Goal: Navigation & Orientation: Find specific page/section

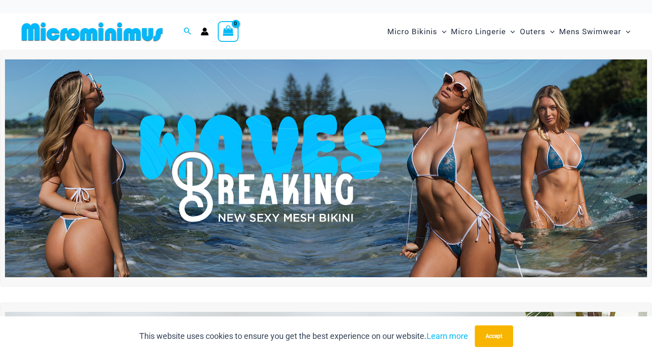
click at [295, 169] on img at bounding box center [326, 168] width 642 height 218
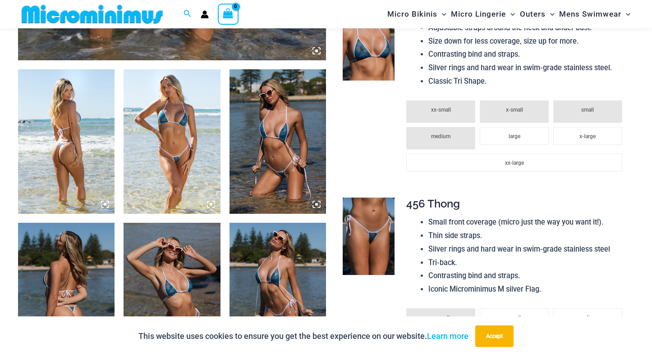
scroll to position [524, 0]
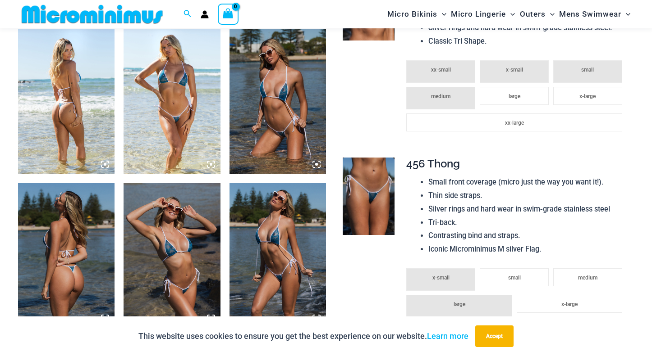
click at [63, 117] on img at bounding box center [66, 101] width 96 height 145
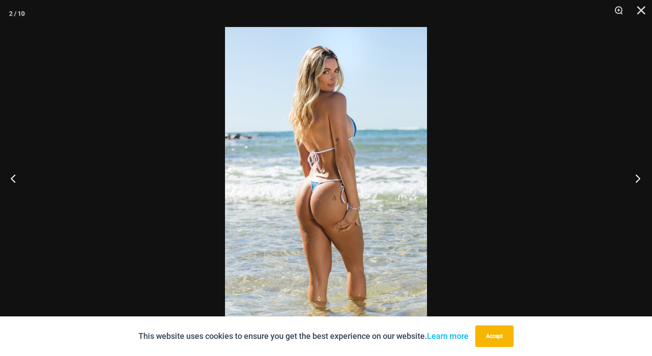
click at [632, 176] on button "Next" at bounding box center [635, 178] width 34 height 45
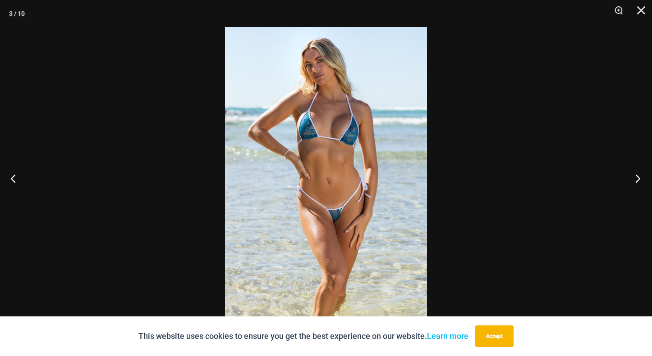
click at [632, 176] on button "Next" at bounding box center [635, 178] width 34 height 45
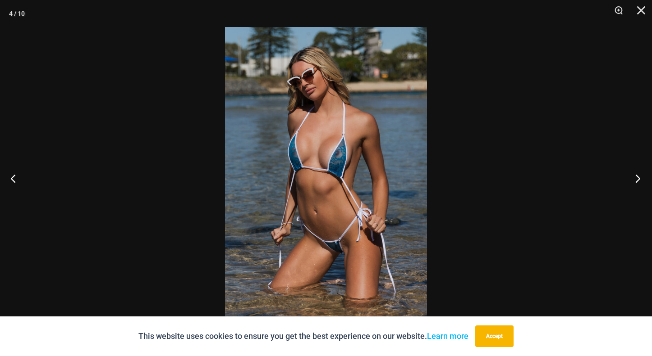
click at [632, 176] on button "Next" at bounding box center [635, 178] width 34 height 45
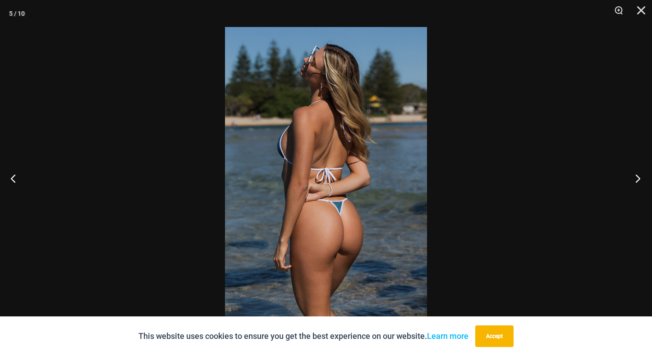
click at [632, 176] on button "Next" at bounding box center [635, 178] width 34 height 45
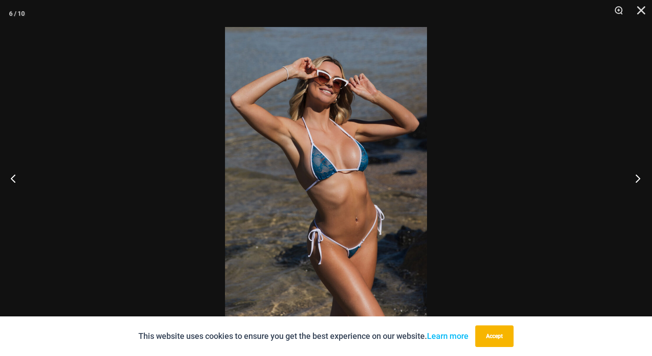
click at [632, 176] on button "Next" at bounding box center [635, 178] width 34 height 45
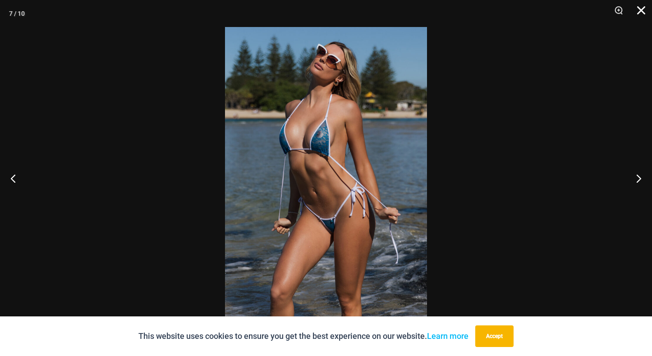
click at [644, 11] on button "Close" at bounding box center [637, 13] width 23 height 27
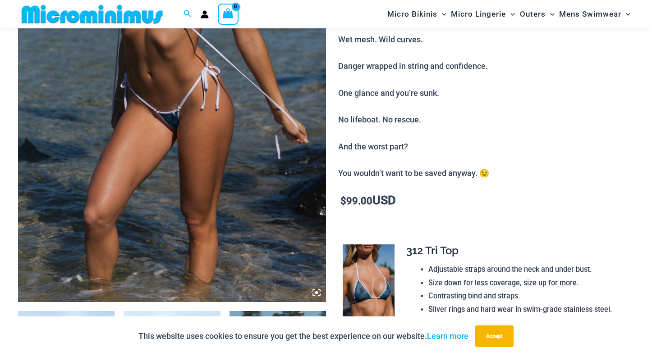
scroll to position [0, 0]
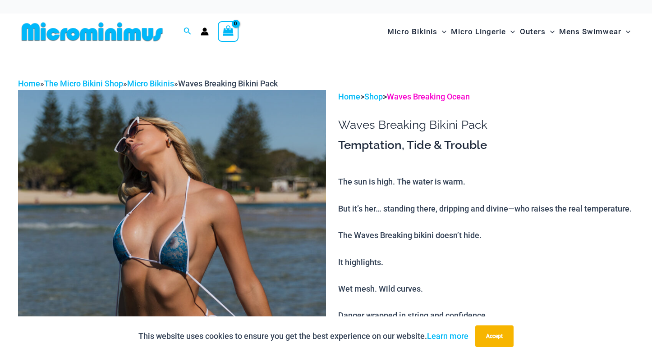
click at [446, 96] on link "Waves Breaking Ocean" at bounding box center [428, 96] width 83 height 9
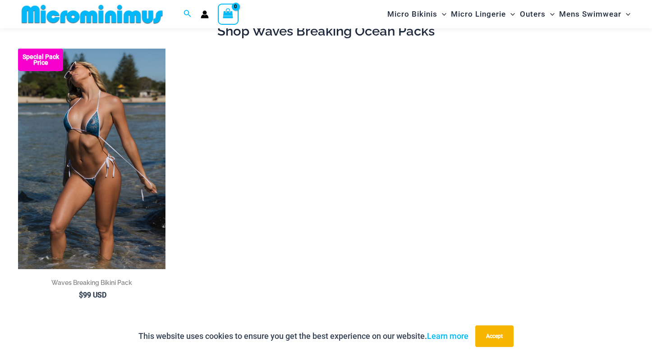
scroll to position [68, 0]
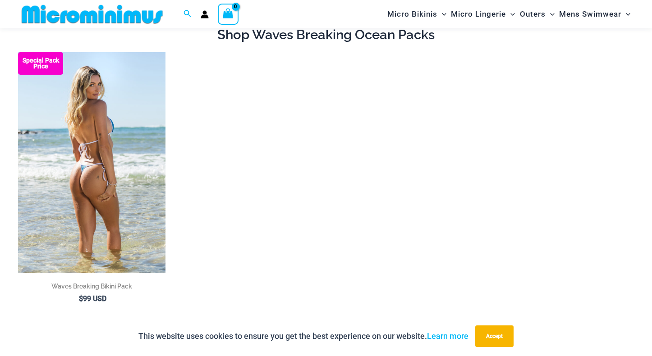
click at [64, 81] on img at bounding box center [91, 162] width 147 height 221
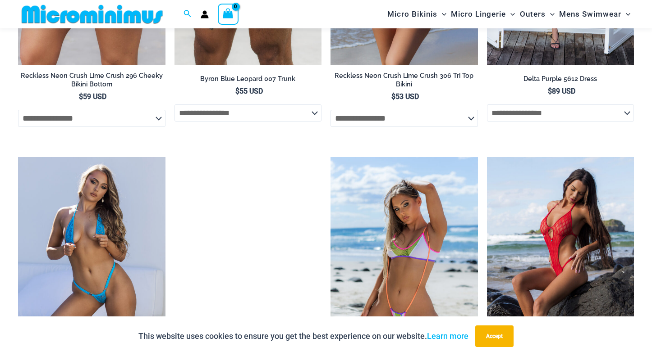
scroll to position [1679, 0]
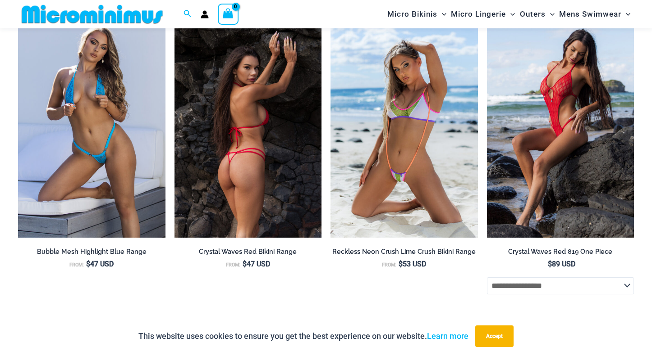
click at [251, 186] on img at bounding box center [247, 128] width 147 height 221
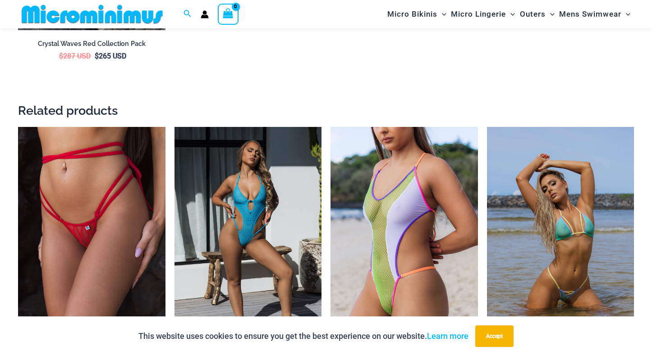
scroll to position [1647, 0]
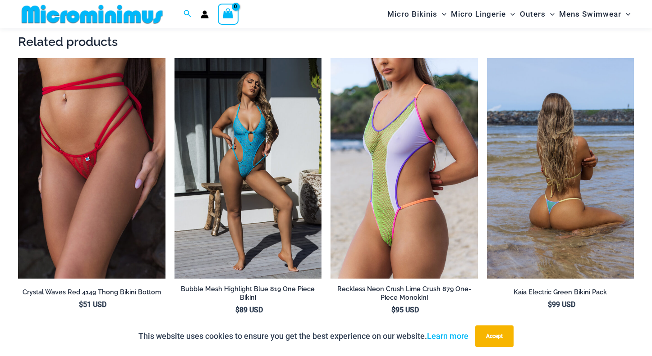
click at [525, 224] on img at bounding box center [560, 168] width 147 height 221
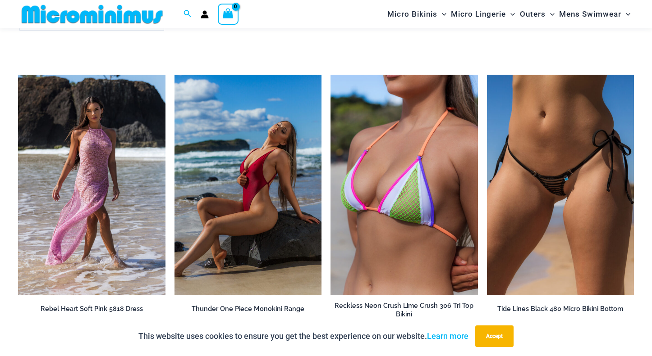
scroll to position [3064, 0]
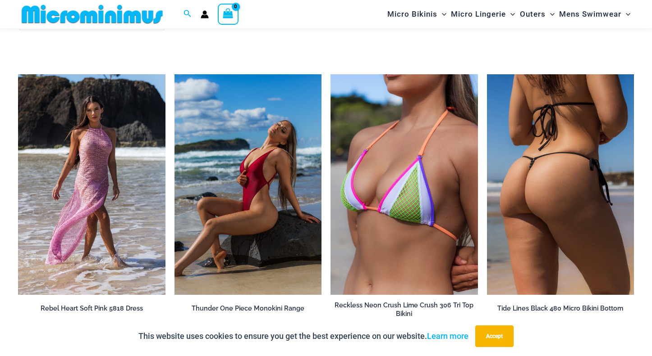
click at [548, 219] on img at bounding box center [560, 184] width 147 height 221
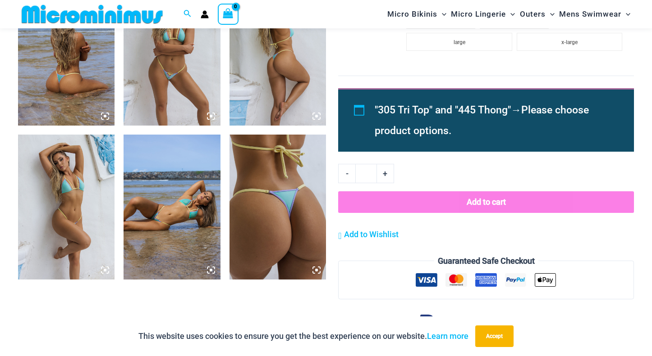
scroll to position [615, 0]
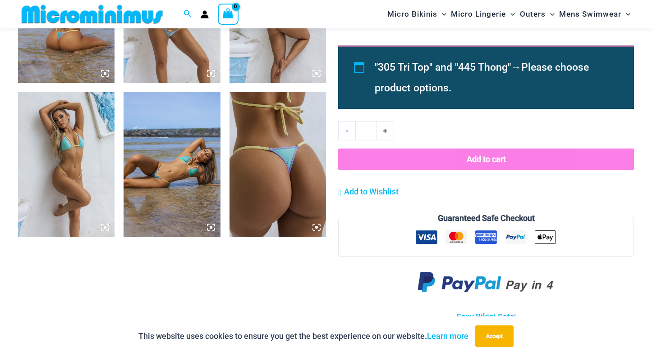
click at [186, 194] on img at bounding box center [171, 164] width 96 height 145
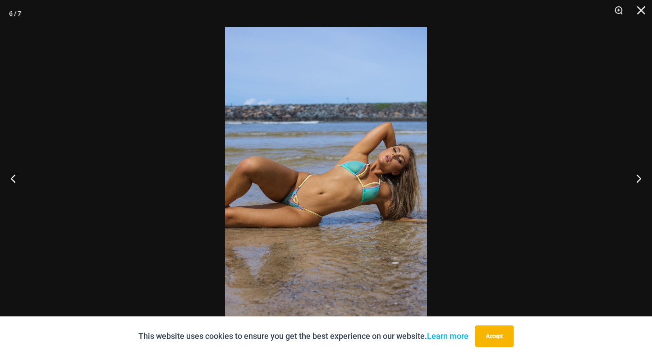
click at [172, 197] on div at bounding box center [326, 178] width 652 height 356
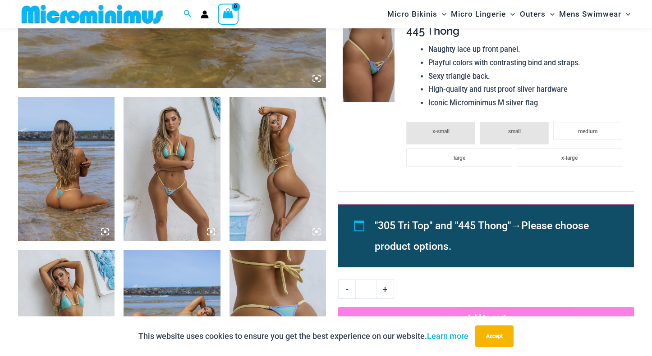
scroll to position [420, 0]
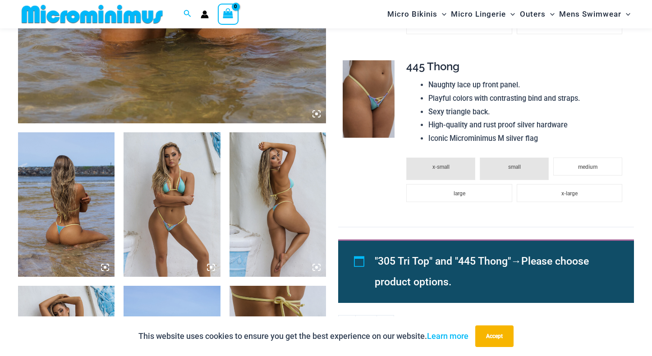
click at [172, 197] on img at bounding box center [171, 204] width 96 height 145
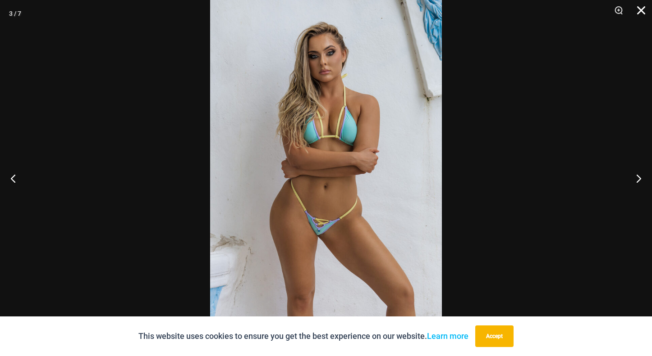
click at [634, 12] on button "Close" at bounding box center [637, 13] width 23 height 27
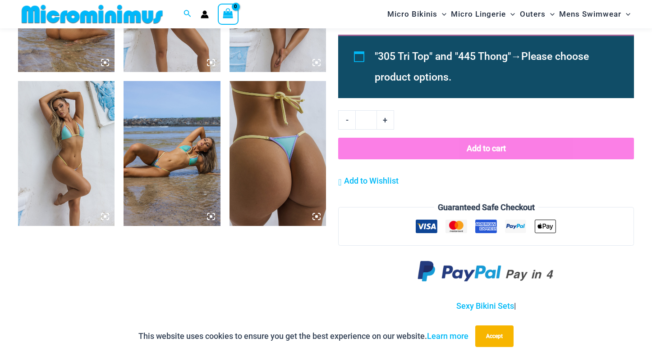
scroll to position [663, 0]
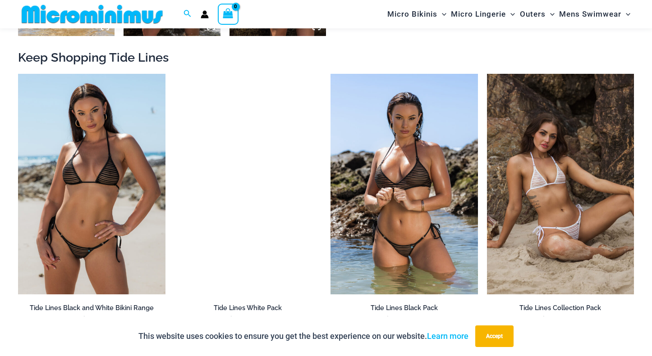
scroll to position [814, 0]
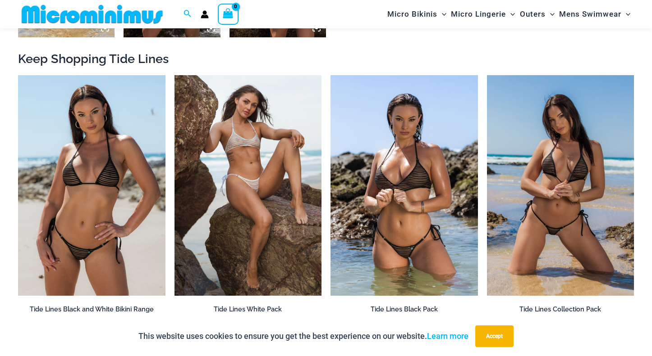
click at [533, 200] on img at bounding box center [560, 185] width 147 height 221
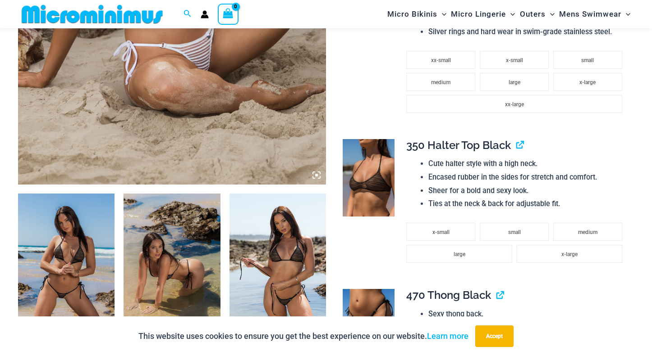
scroll to position [479, 0]
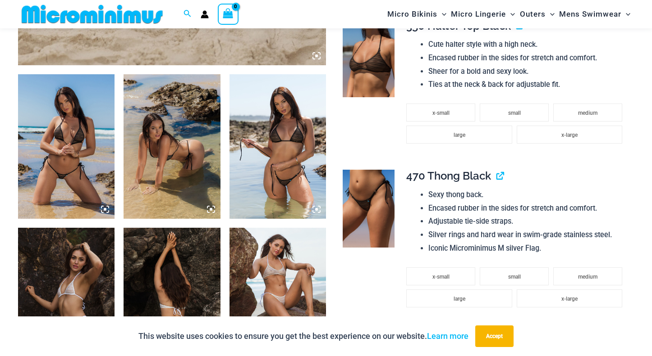
click at [277, 134] on img at bounding box center [277, 146] width 96 height 145
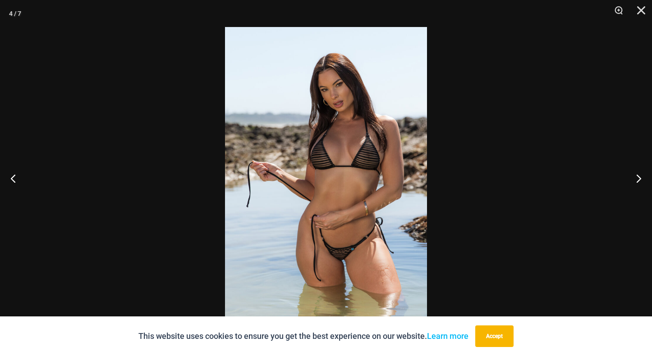
click at [334, 154] on img at bounding box center [326, 178] width 202 height 302
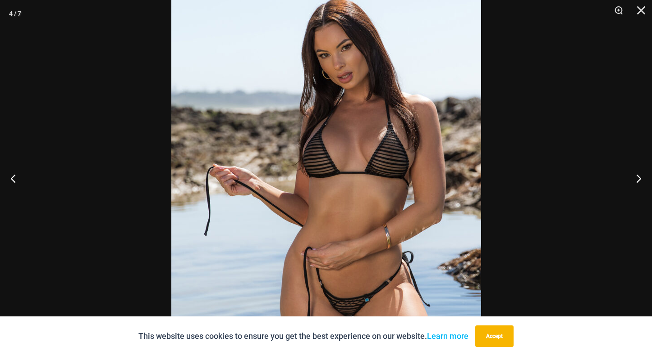
click at [333, 154] on img at bounding box center [326, 191] width 310 height 464
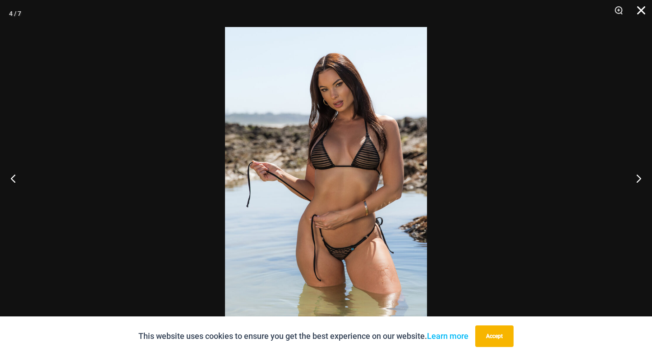
click at [639, 7] on button "Close" at bounding box center [637, 13] width 23 height 27
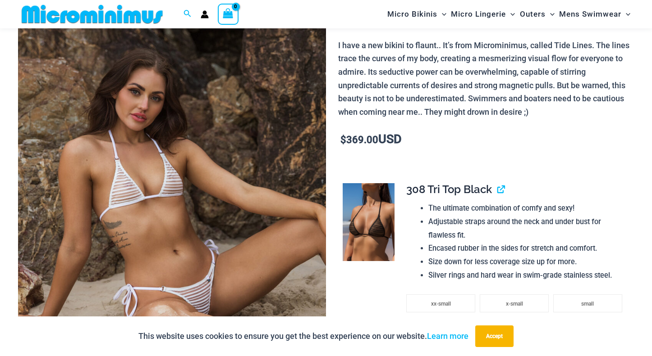
scroll to position [0, 0]
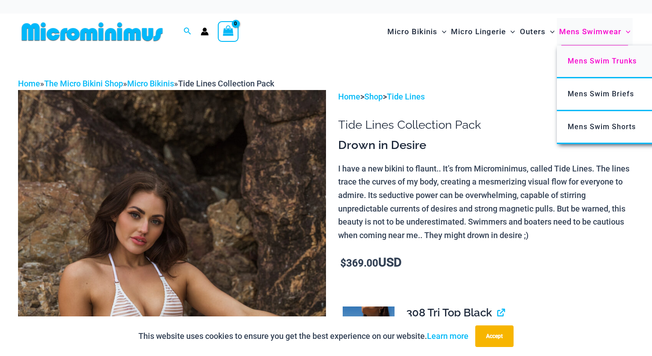
click at [591, 58] on span "Mens Swim Trunks" at bounding box center [601, 61] width 69 height 9
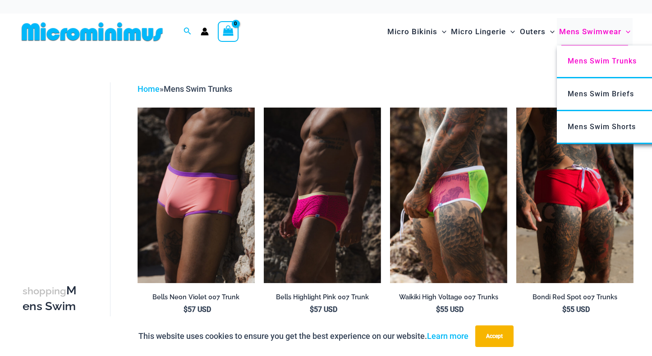
click at [579, 28] on span "Mens Swimwear" at bounding box center [590, 31] width 62 height 23
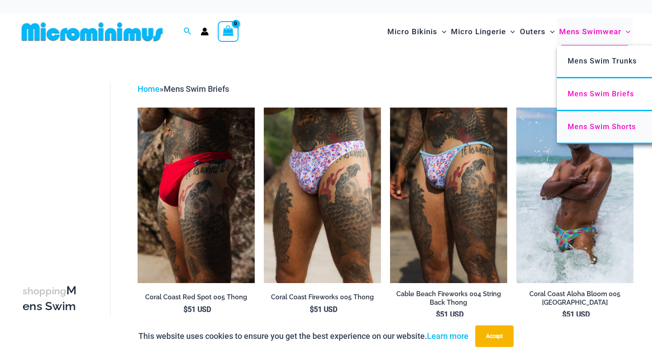
click at [603, 123] on span "Mens Swim Shorts" at bounding box center [601, 127] width 68 height 9
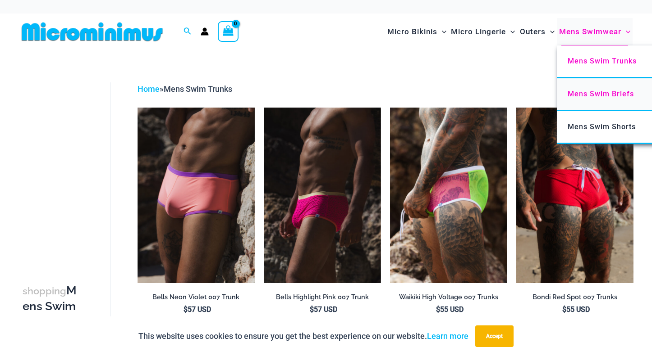
click at [588, 91] on span "Mens Swim Briefs" at bounding box center [600, 94] width 66 height 9
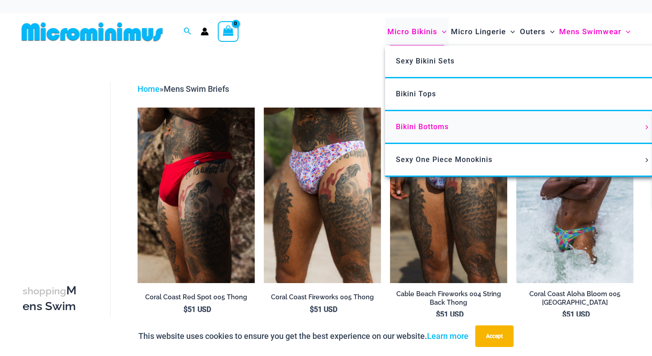
click at [459, 129] on link "Bikini Bottoms" at bounding box center [519, 127] width 268 height 33
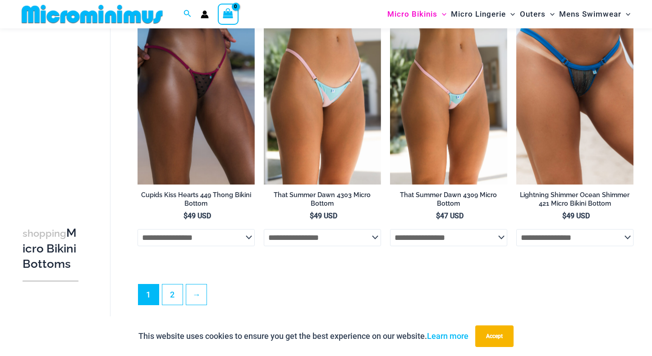
scroll to position [2393, 0]
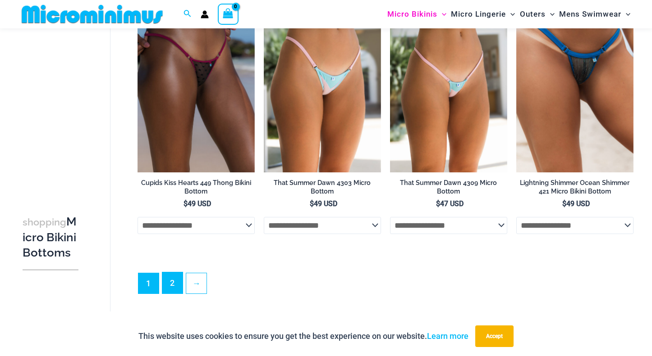
click at [177, 294] on link "2" at bounding box center [172, 283] width 20 height 21
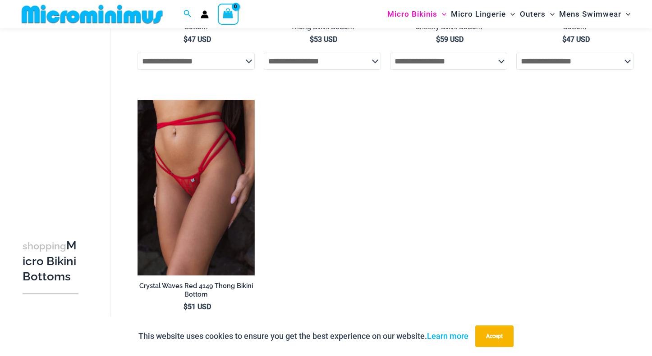
scroll to position [1134, 0]
